Goal: Task Accomplishment & Management: Complete application form

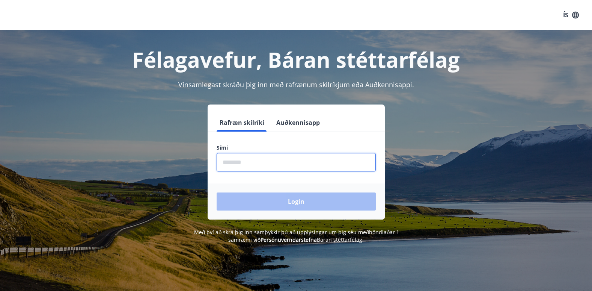
click at [282, 158] on input "phone" at bounding box center [296, 162] width 159 height 18
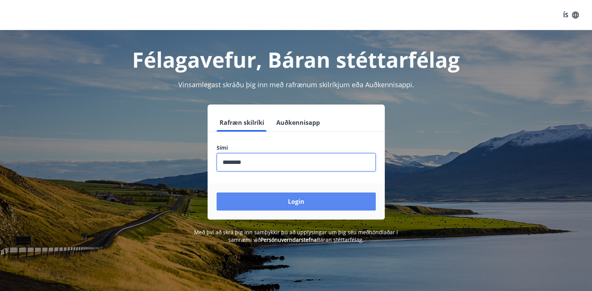
type input "********"
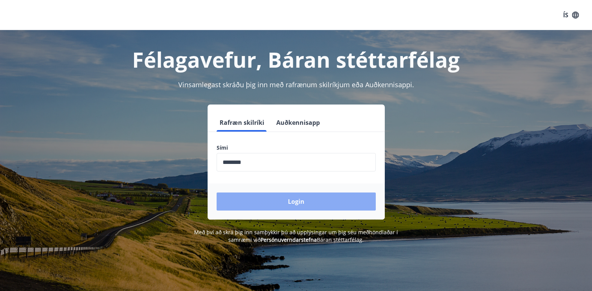
click at [285, 202] on button "Login" at bounding box center [296, 201] width 159 height 18
click at [282, 203] on button "Login" at bounding box center [296, 201] width 159 height 18
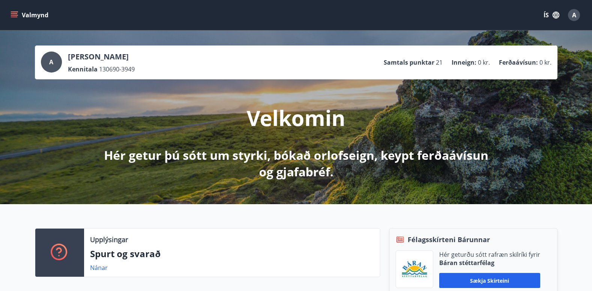
click at [17, 17] on icon "menu" at bounding box center [14, 17] width 7 height 1
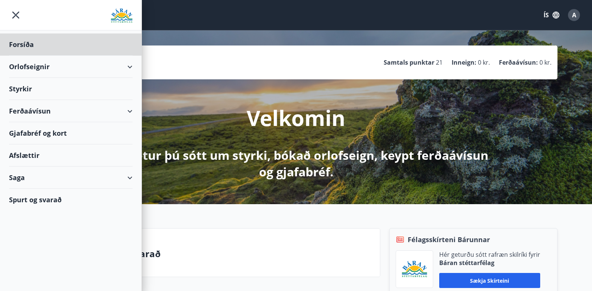
click at [18, 89] on div "Styrkir" at bounding box center [71, 89] width 124 height 22
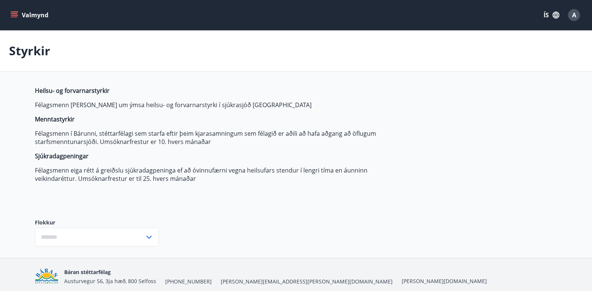
type input "***"
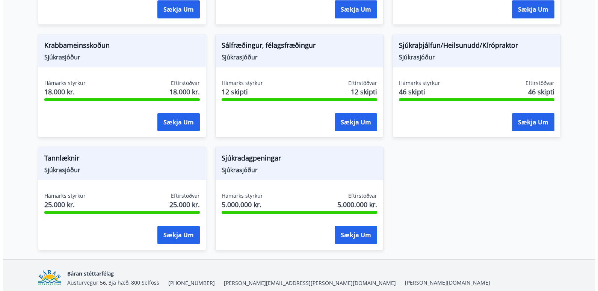
scroll to position [562, 0]
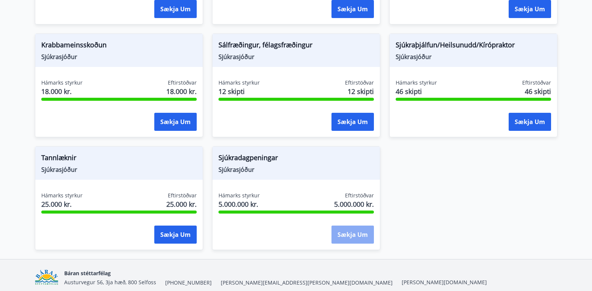
click at [343, 236] on button "Sækja um" at bounding box center [352, 234] width 42 height 18
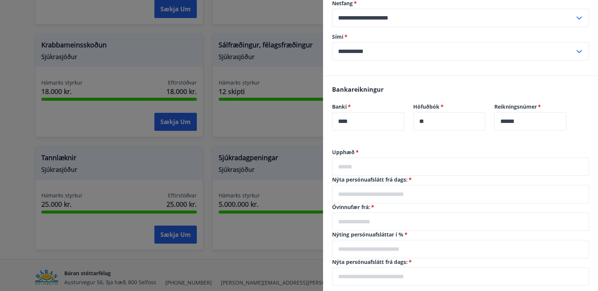
scroll to position [119, 0]
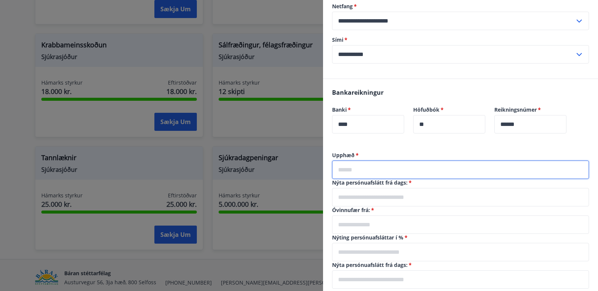
click at [376, 167] on input "text" at bounding box center [460, 169] width 257 height 18
click at [374, 197] on input "text" at bounding box center [460, 197] width 257 height 18
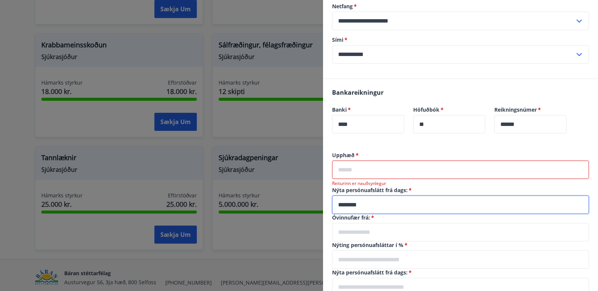
type input "********"
click at [358, 234] on input "text" at bounding box center [460, 232] width 257 height 18
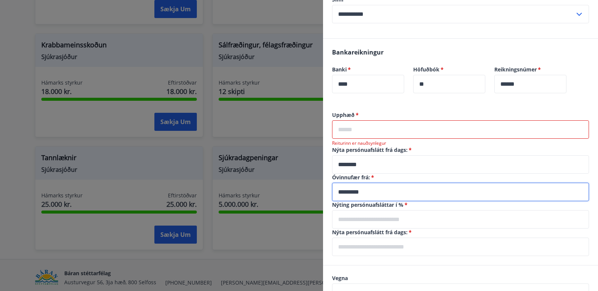
scroll to position [159, 0]
type input "*********"
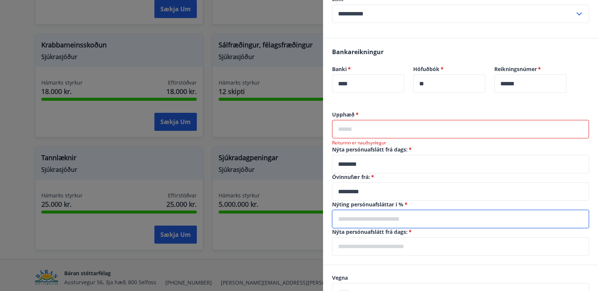
click at [348, 218] on input "text" at bounding box center [460, 218] width 257 height 18
type input "***"
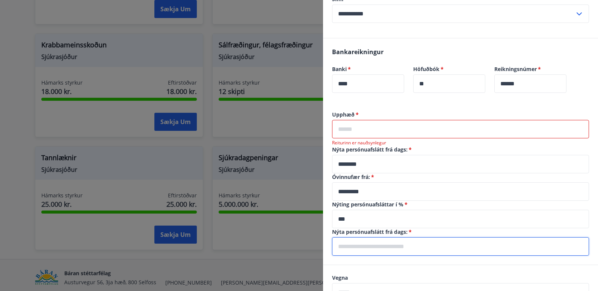
click at [349, 246] on input "text" at bounding box center [460, 246] width 257 height 18
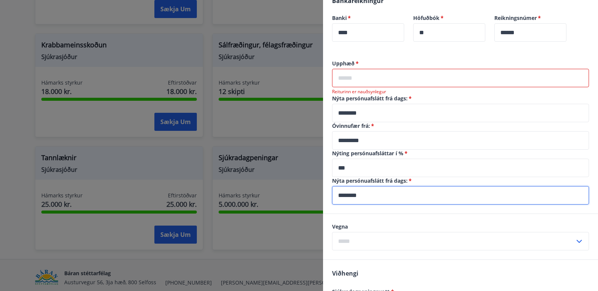
scroll to position [211, 0]
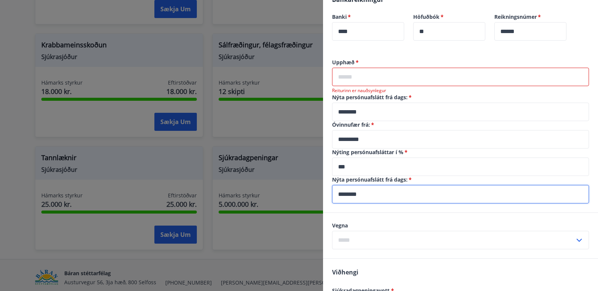
type input "********"
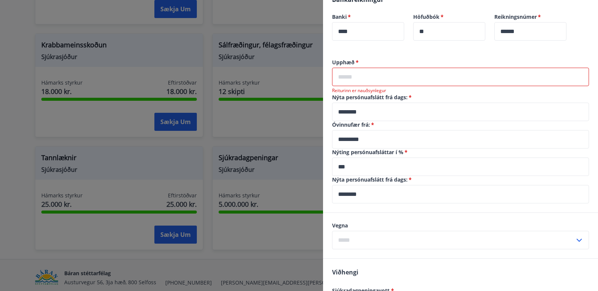
click at [574, 237] on icon at bounding box center [578, 239] width 9 height 9
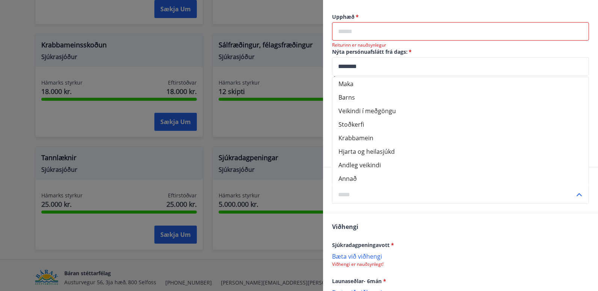
scroll to position [257, 0]
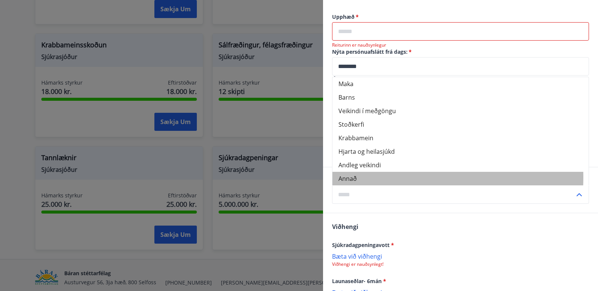
click at [357, 177] on li "Annað" at bounding box center [460, 179] width 256 height 14
type input "*****"
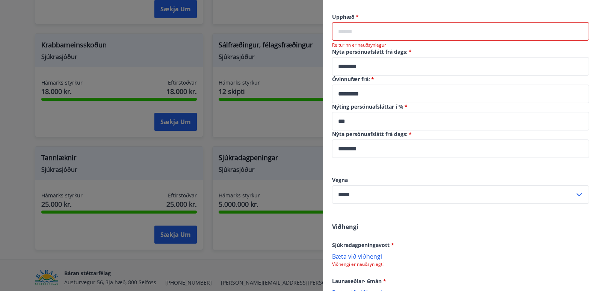
click at [370, 258] on p "Bæta við viðhengi" at bounding box center [460, 256] width 257 height 8
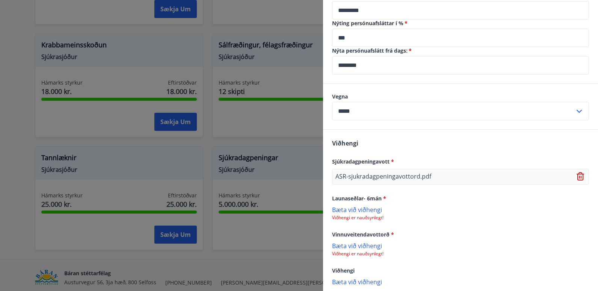
scroll to position [341, 0]
click at [369, 209] on p "Bæta við viðhengi" at bounding box center [460, 209] width 257 height 8
click at [369, 247] on p "Bæta við viðhengi" at bounding box center [460, 245] width 257 height 8
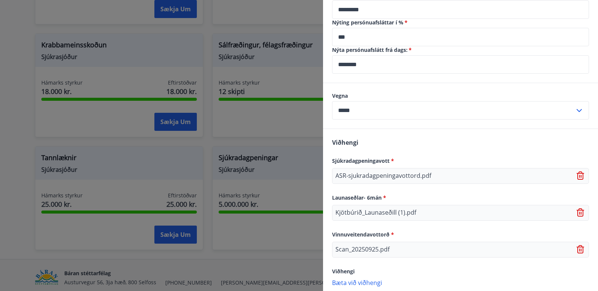
click at [576, 216] on icon at bounding box center [580, 212] width 8 height 8
click at [349, 209] on p "Bæta við viðhengi" at bounding box center [460, 209] width 257 height 8
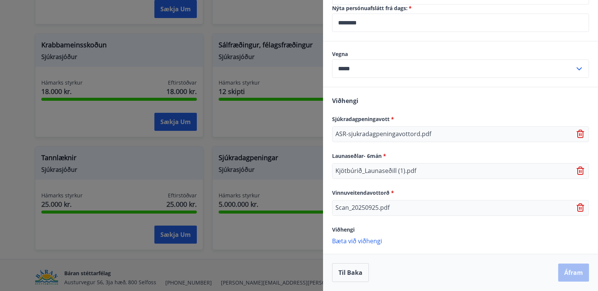
scroll to position [383, 0]
click at [371, 242] on p "Bæta við viðhengi" at bounding box center [460, 241] width 257 height 8
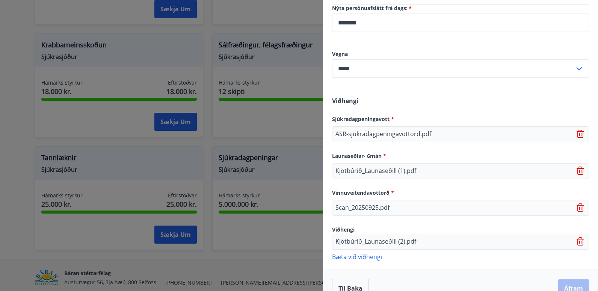
click at [356, 253] on p "Bæta við viðhengi" at bounding box center [460, 256] width 257 height 8
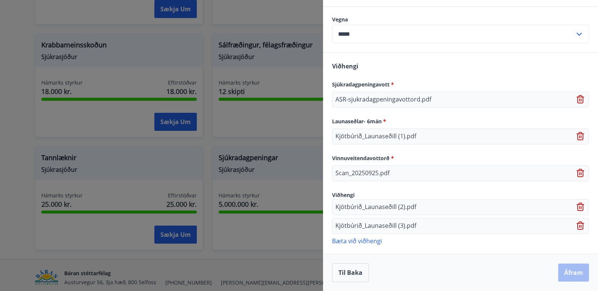
click at [368, 241] on p "Bæta við viðhengi" at bounding box center [460, 241] width 257 height 8
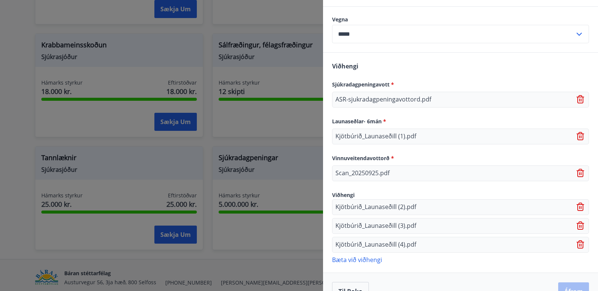
click at [353, 256] on p "Bæta við viðhengi" at bounding box center [460, 259] width 257 height 8
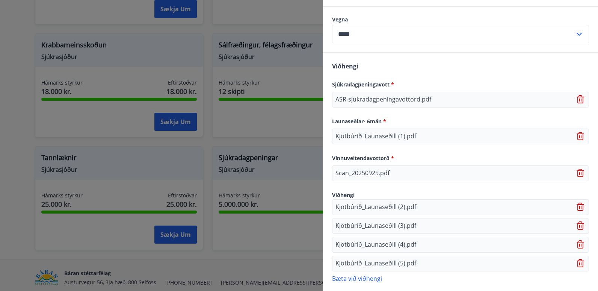
scroll to position [455, 0]
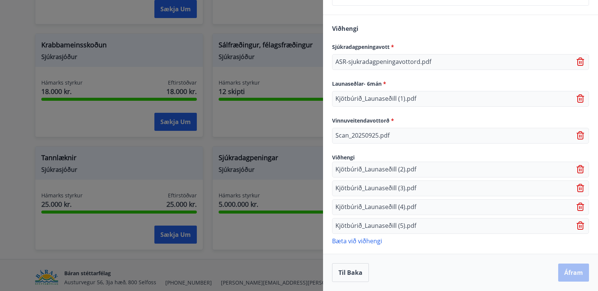
click at [358, 241] on p "Bæta við viðhengi" at bounding box center [460, 241] width 257 height 8
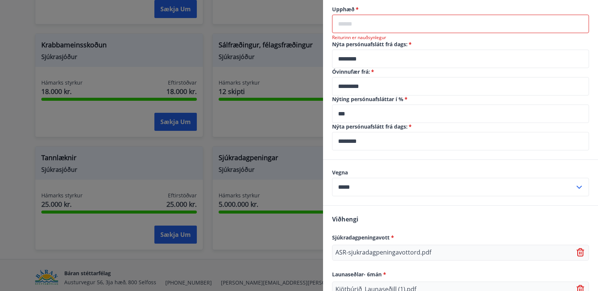
scroll to position [264, 0]
click at [343, 27] on input "text" at bounding box center [460, 24] width 257 height 18
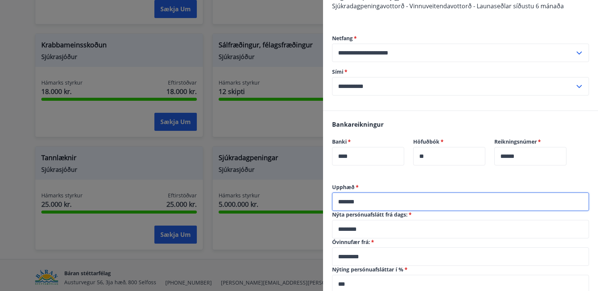
scroll to position [88, 0]
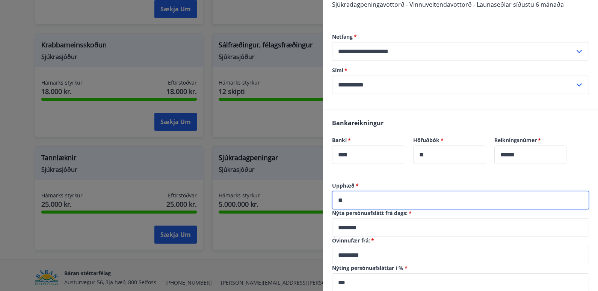
type input "*"
type input "*******"
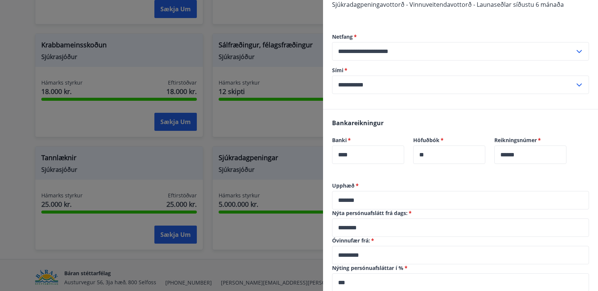
click at [384, 173] on div "Bankareikningur Banki   * **** ​ Höfuðbók   * ** ​ Reikningsnúmer   * ****** ​" at bounding box center [460, 145] width 275 height 72
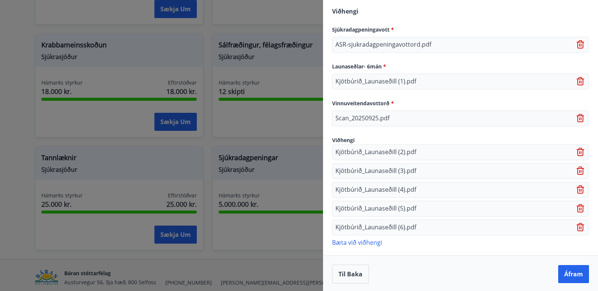
scroll to position [466, 0]
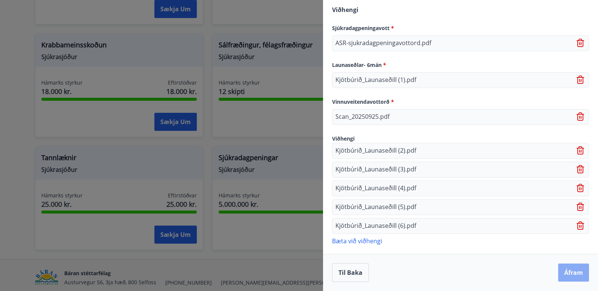
click at [570, 275] on button "Áfram" at bounding box center [573, 272] width 31 height 18
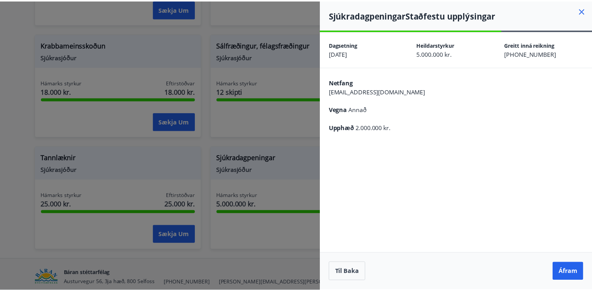
scroll to position [0, 0]
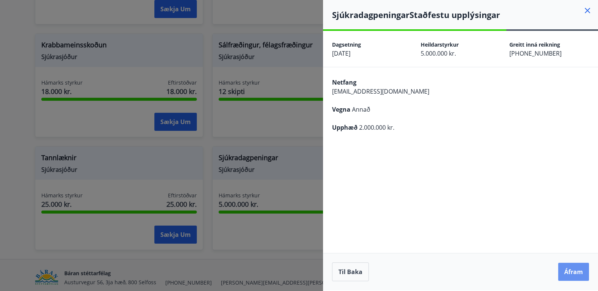
click at [570, 275] on button "Áfram" at bounding box center [573, 271] width 31 height 18
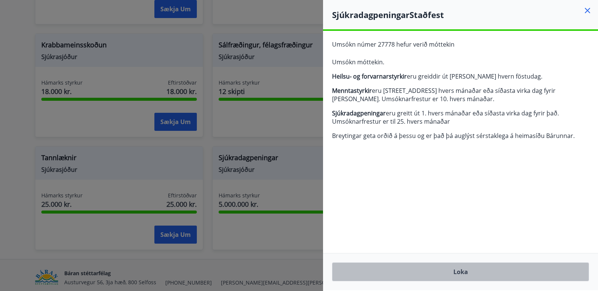
click at [504, 272] on button "Loka" at bounding box center [460, 271] width 257 height 19
